Goal: Information Seeking & Learning: Understand process/instructions

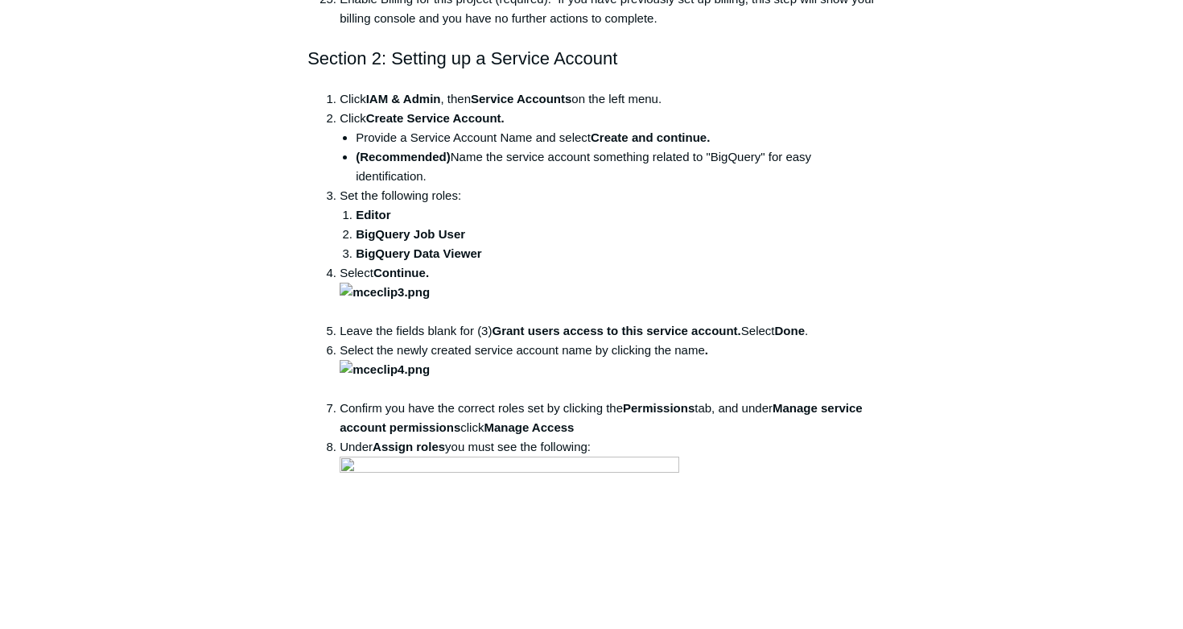
scroll to position [3322, 0]
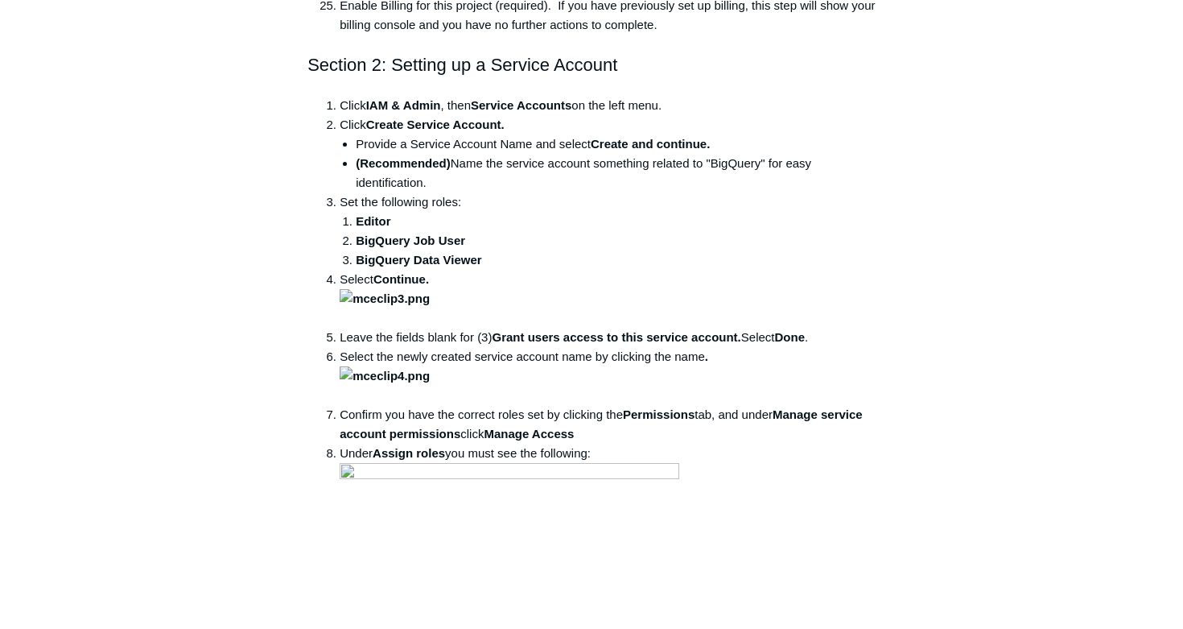
drag, startPoint x: 665, startPoint y: 332, endPoint x: 515, endPoint y: 333, distance: 149.7
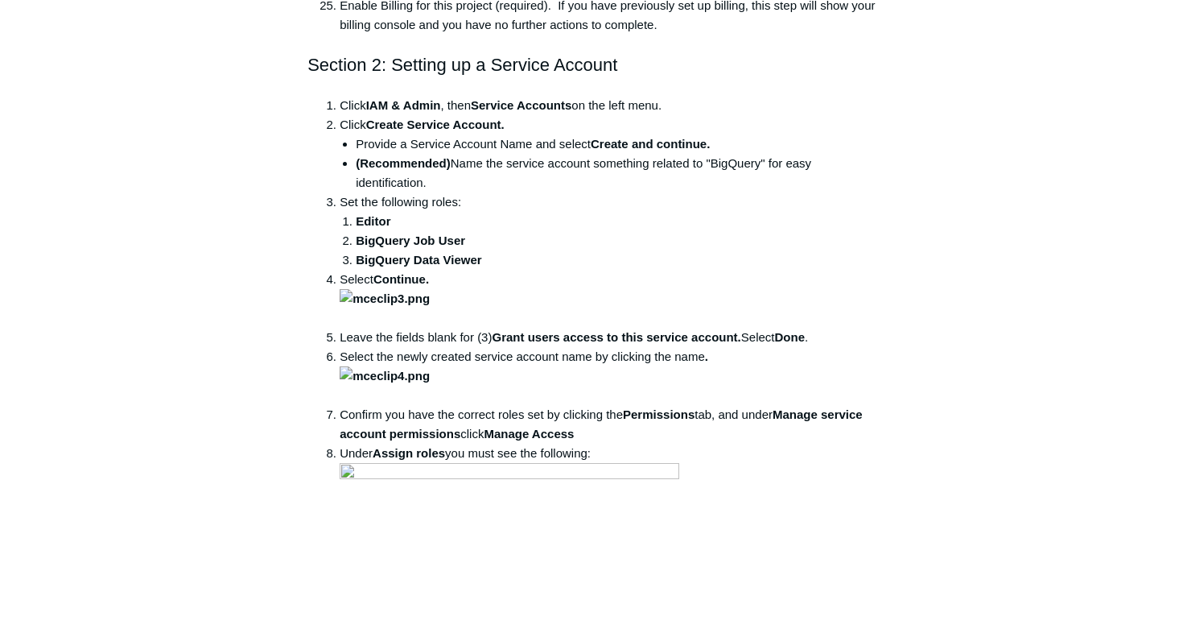
drag, startPoint x: 664, startPoint y: 330, endPoint x: 513, endPoint y: 324, distance: 151.4
copy strong "Domain Restricted Sharing"
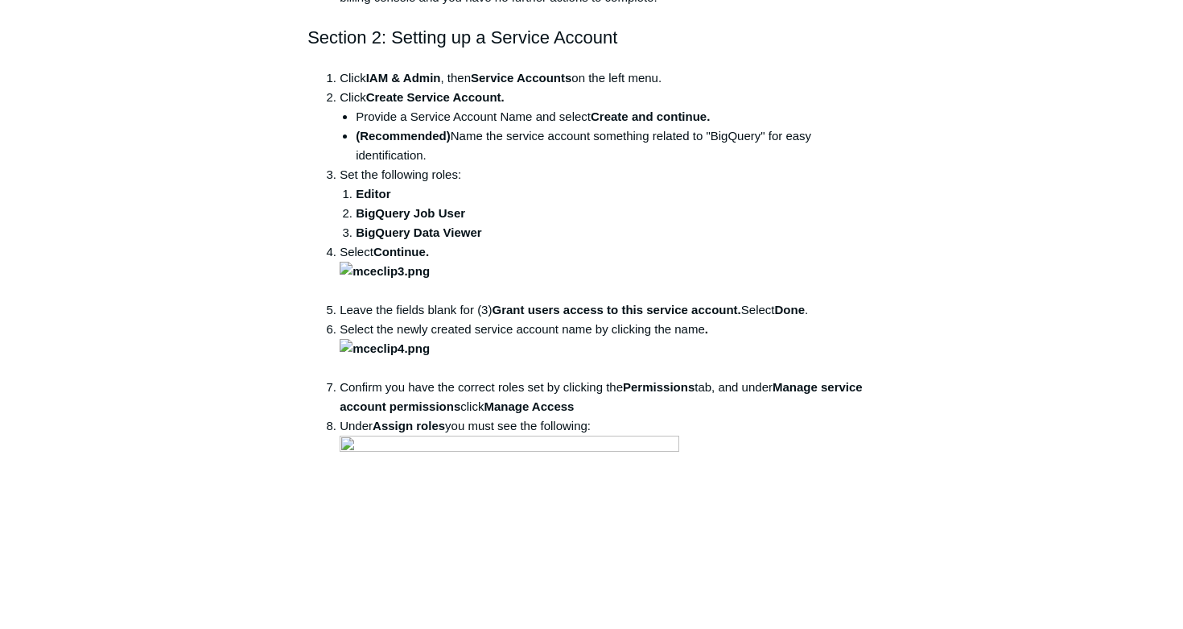
scroll to position [3353, 0]
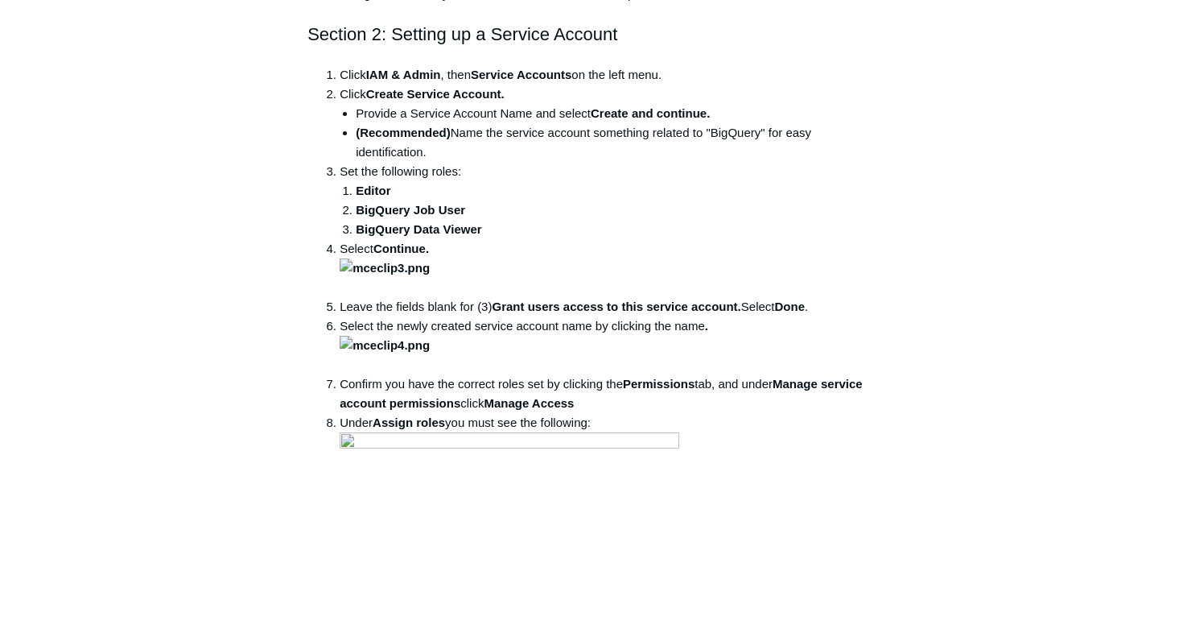
drag, startPoint x: 817, startPoint y: 179, endPoint x: 510, endPoint y: 178, distance: 307.5
copy strong "Restrict allowed policy members in IAM allow policies"
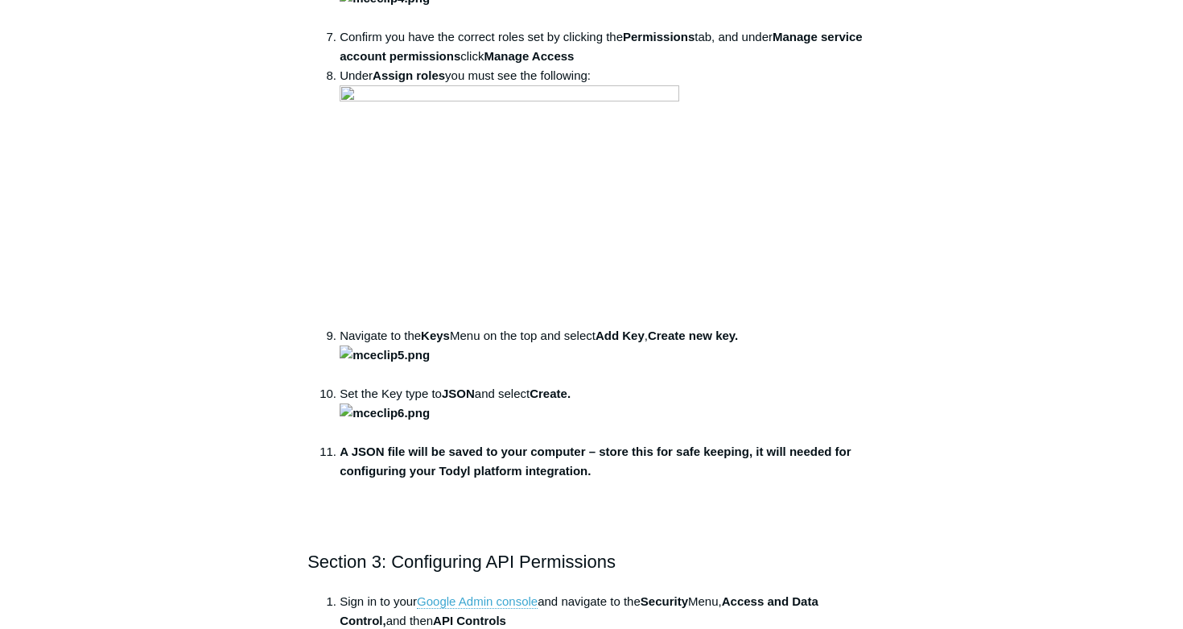
scroll to position [3699, 0]
drag, startPoint x: 627, startPoint y: 335, endPoint x: 366, endPoint y: 339, distance: 260.9
copy strong "[EMAIL_ADDRESS][DOMAIN_NAME]"
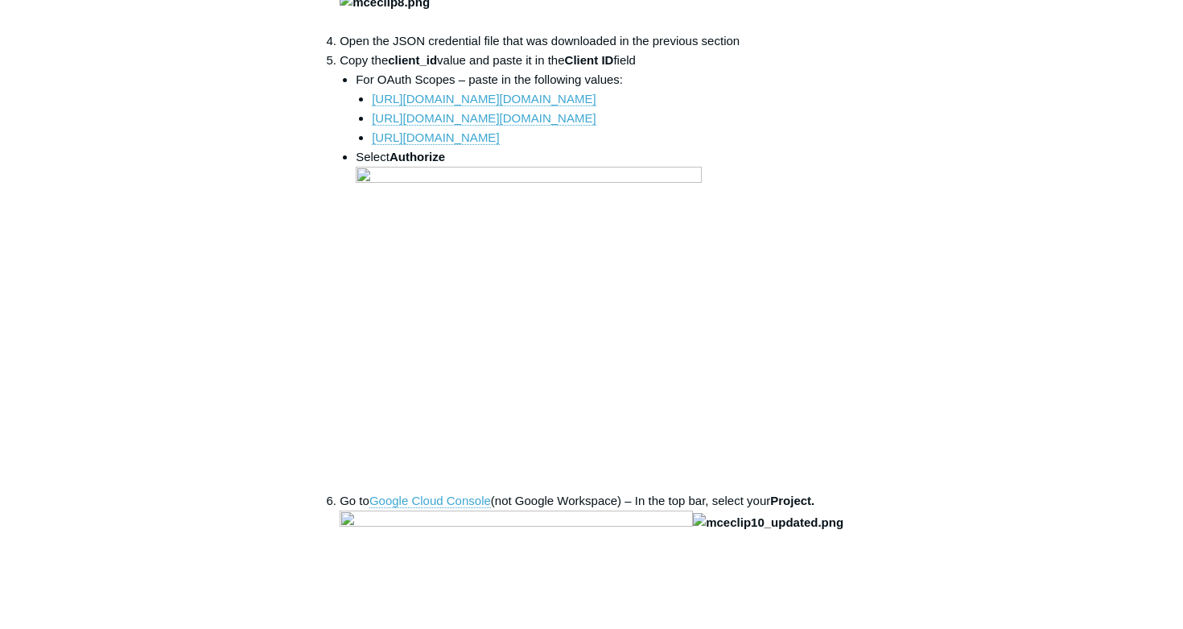
scroll to position [4414, 0]
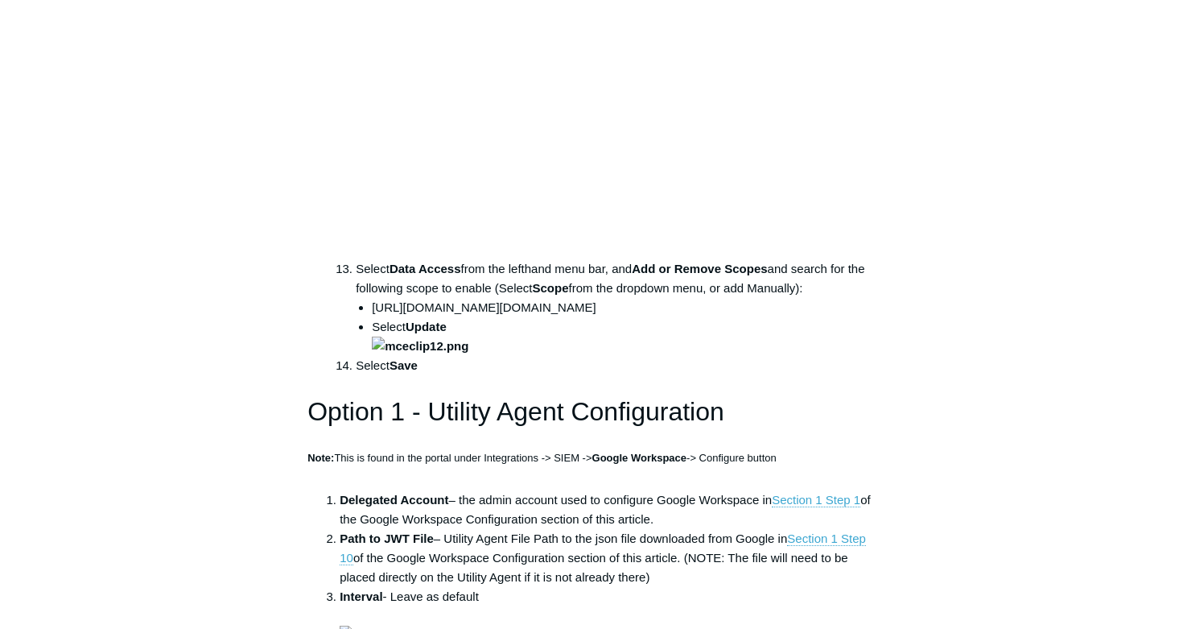
scroll to position [3374, 0]
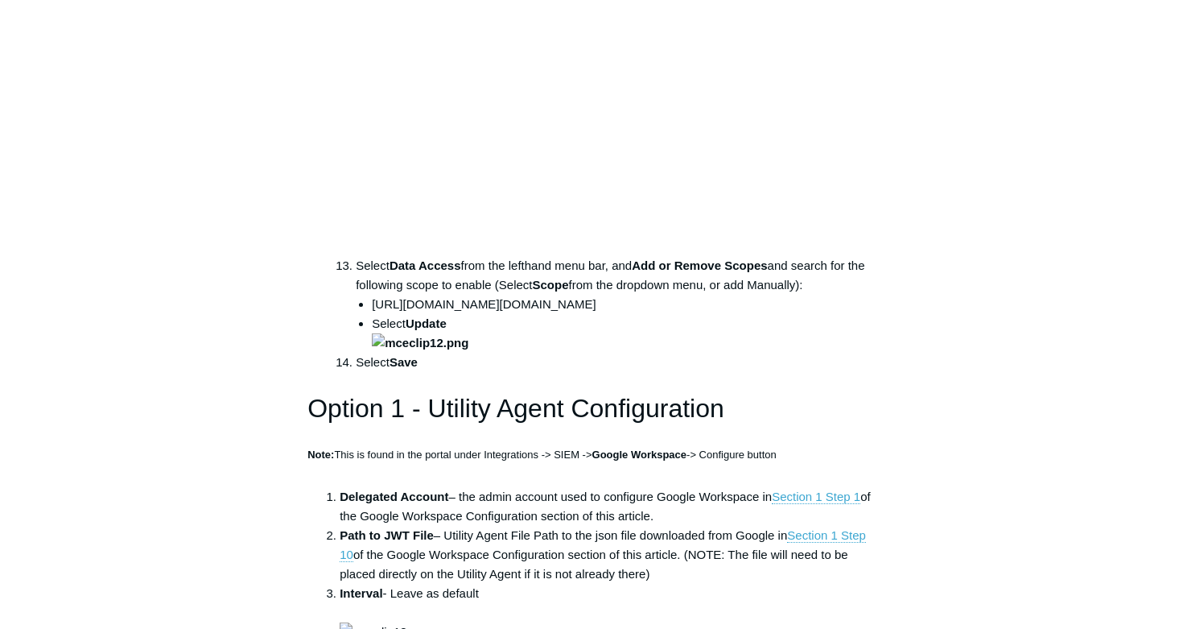
drag, startPoint x: 759, startPoint y: 99, endPoint x: 774, endPoint y: 104, distance: 16.0
drag, startPoint x: 759, startPoint y: 104, endPoint x: 399, endPoint y: 119, distance: 360.2
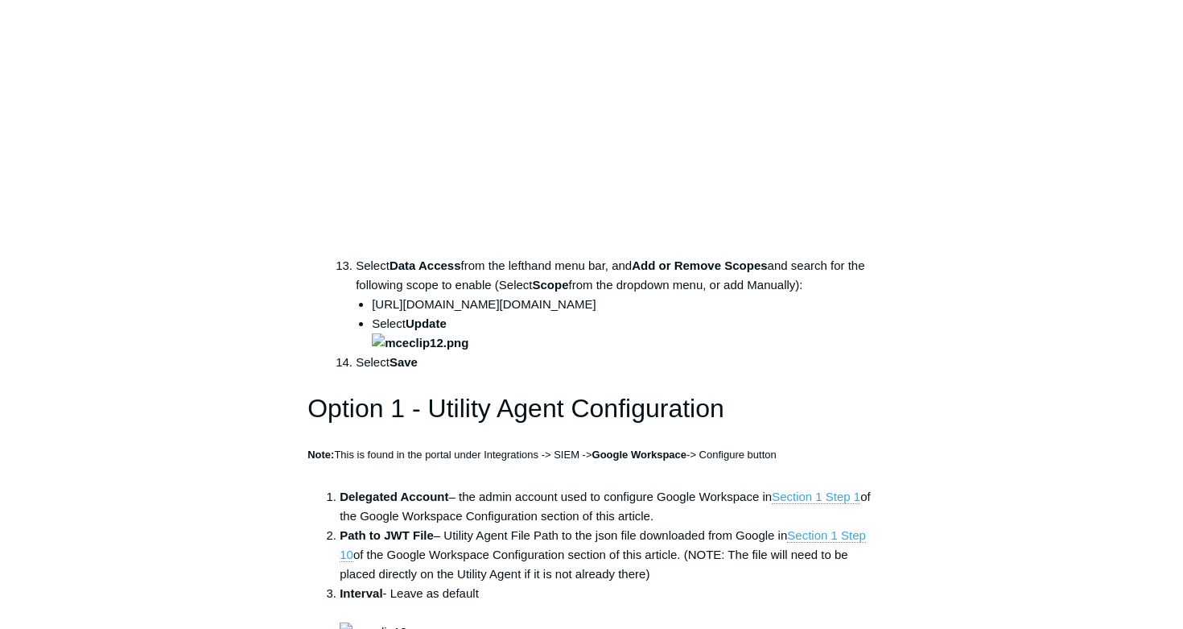
copy strong "Access and Data Control"
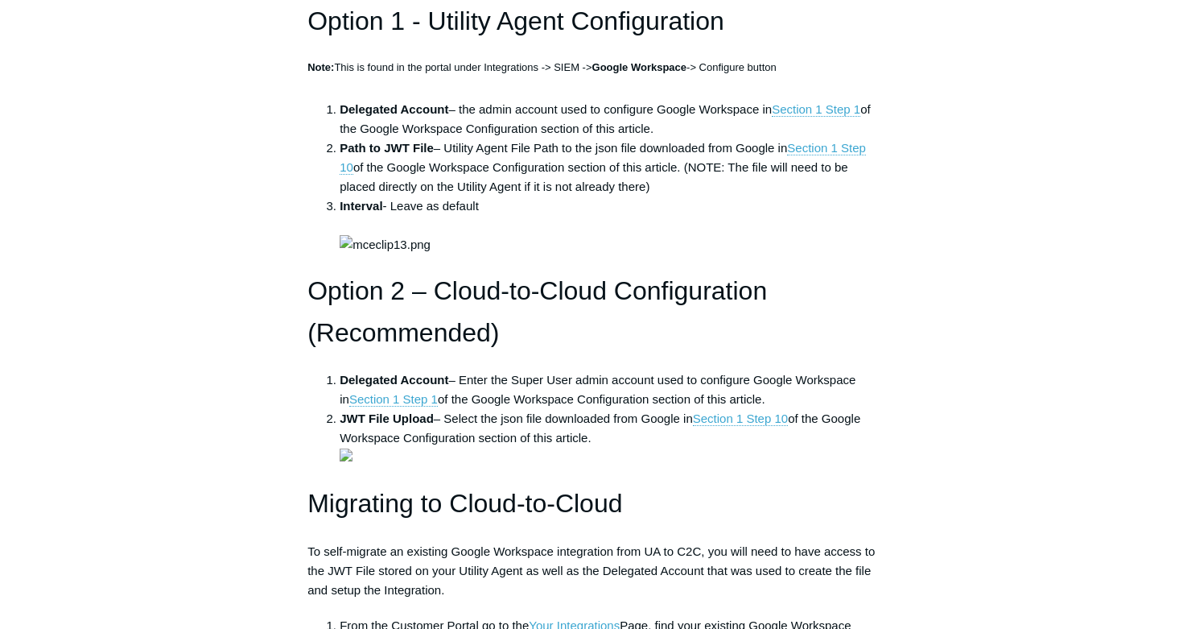
scroll to position [3763, 0]
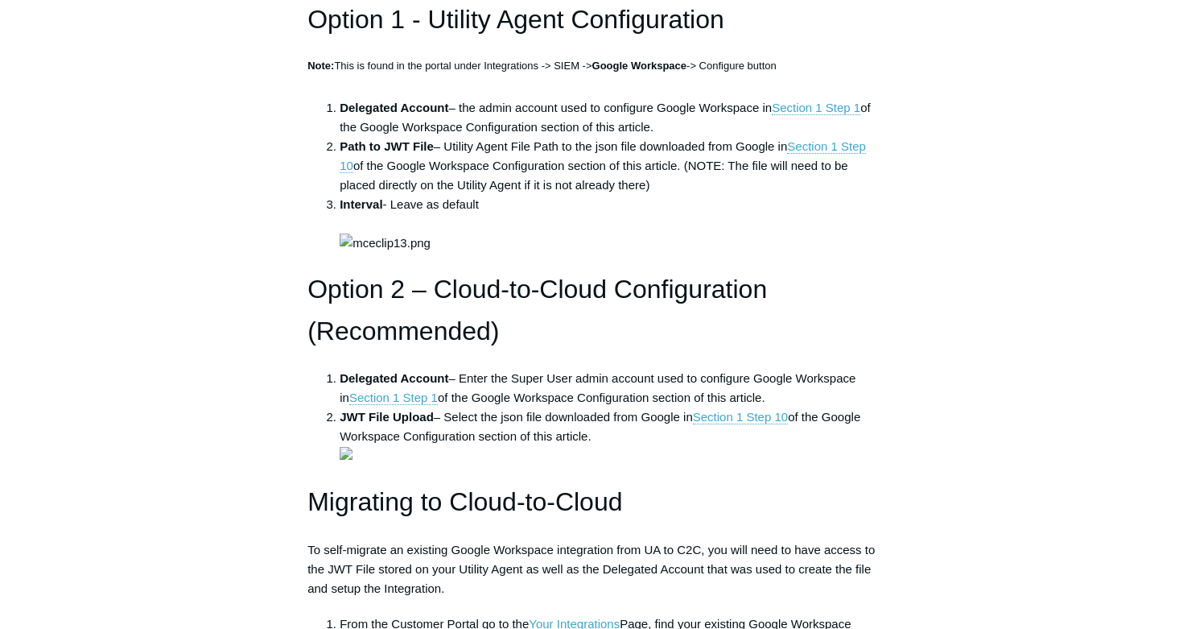
drag, startPoint x: 740, startPoint y: 266, endPoint x: 386, endPoint y: 260, distance: 354.3
copy li "[URL][DOMAIN_NAME][DOMAIN_NAME]"
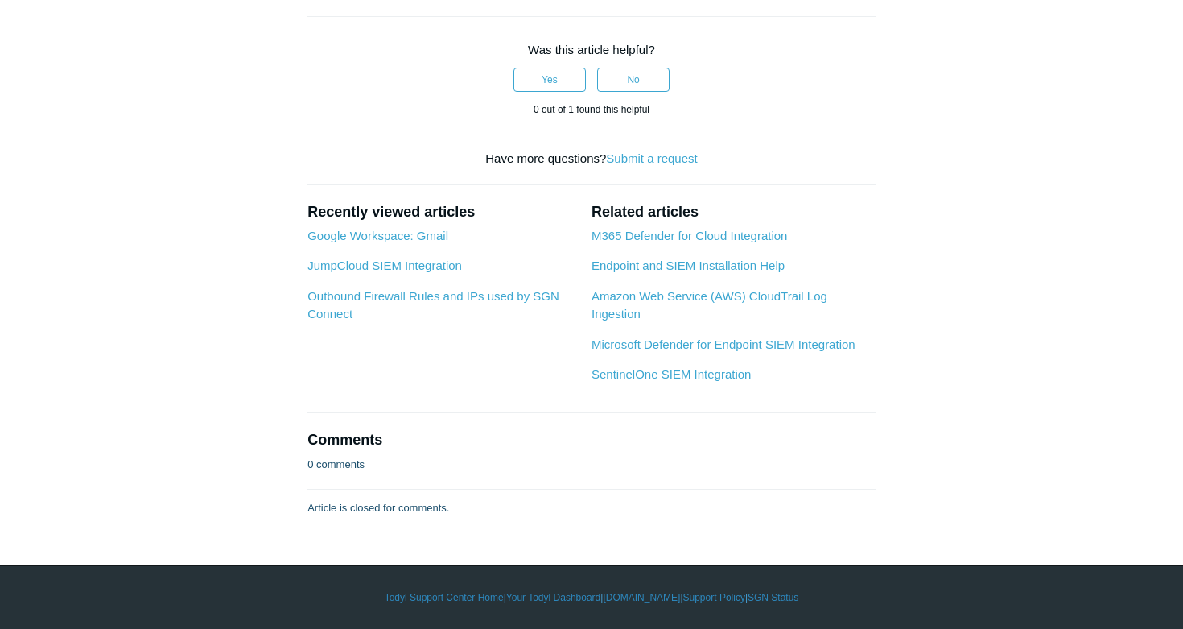
scroll to position [6637, 0]
drag, startPoint x: 714, startPoint y: 328, endPoint x: 367, endPoint y: 327, distance: 347.0
copy li "[URL][DOMAIN_NAME][DOMAIN_NAME]"
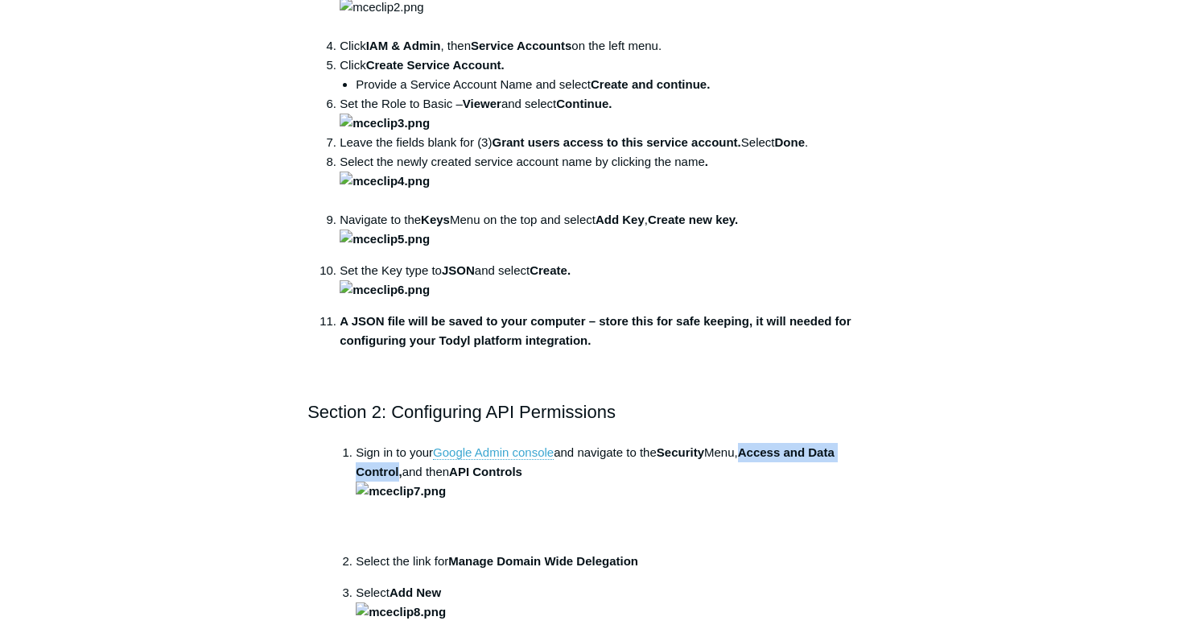
scroll to position [865, 0]
